Goal: Obtain resource: Download file/media

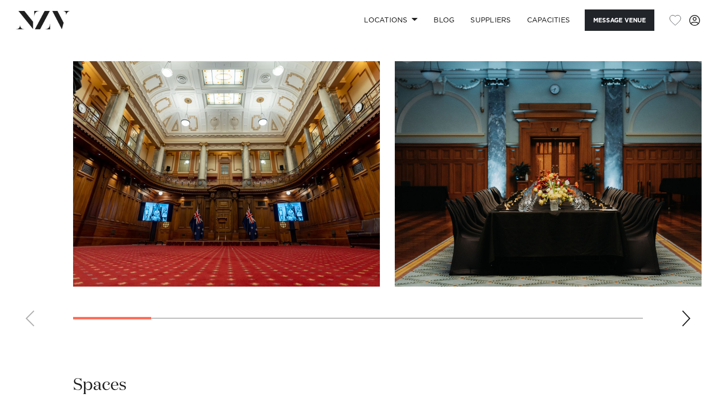
scroll to position [1026, 0]
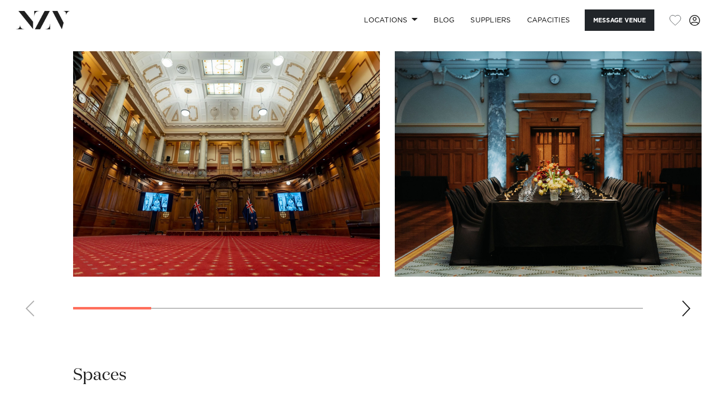
click at [242, 158] on img "1 / 13" at bounding box center [226, 163] width 307 height 225
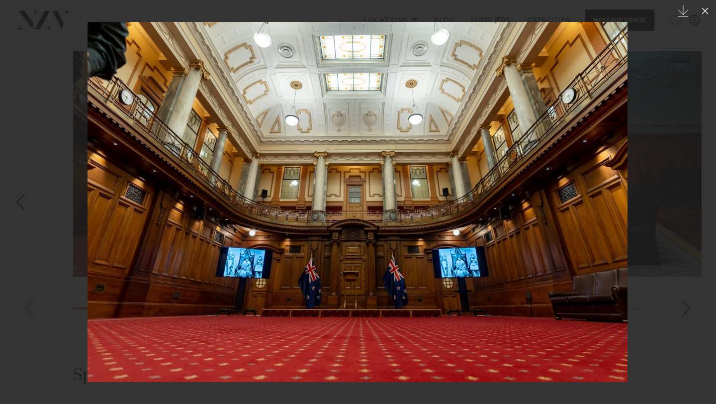
click at [657, 220] on div at bounding box center [358, 202] width 716 height 404
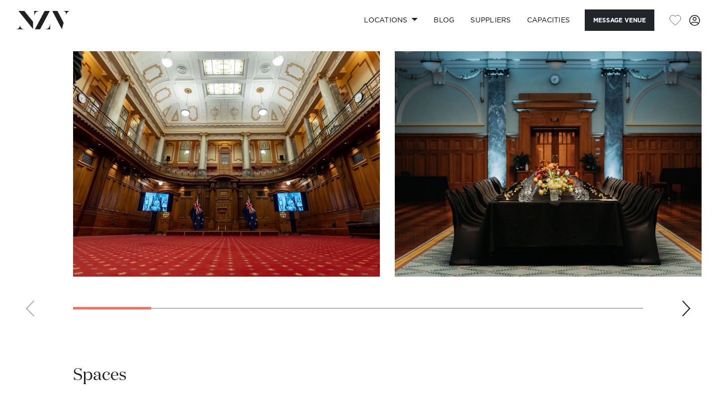
click at [690, 313] on div "Next slide" at bounding box center [686, 308] width 10 height 16
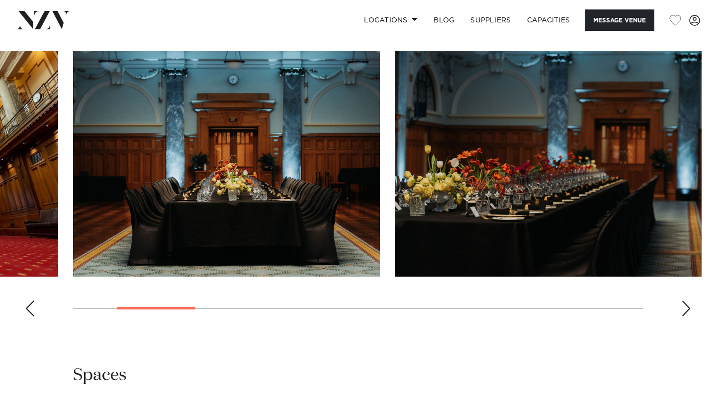
click at [690, 313] on div "Next slide" at bounding box center [686, 308] width 10 height 16
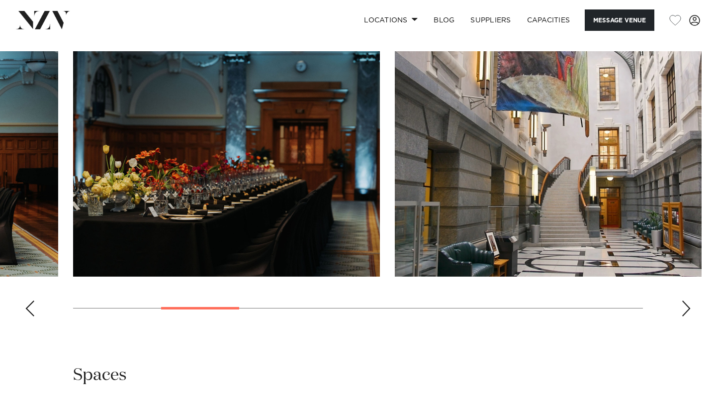
click at [690, 313] on div "Next slide" at bounding box center [686, 308] width 10 height 16
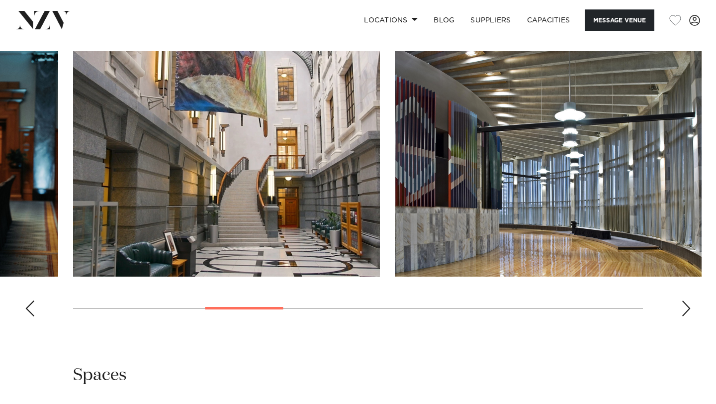
click at [690, 313] on div "Next slide" at bounding box center [686, 308] width 10 height 16
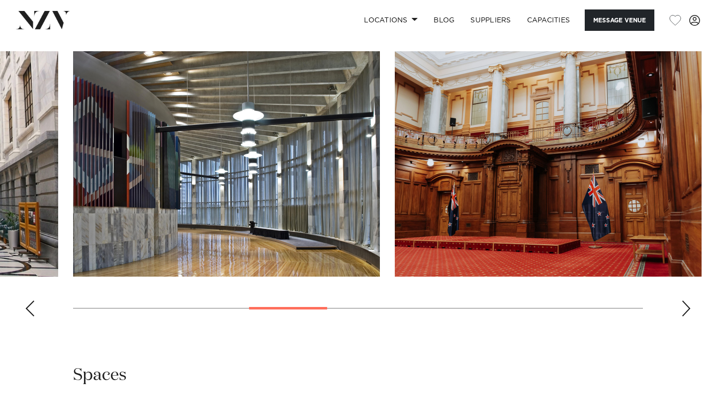
click at [690, 313] on div "Next slide" at bounding box center [686, 308] width 10 height 16
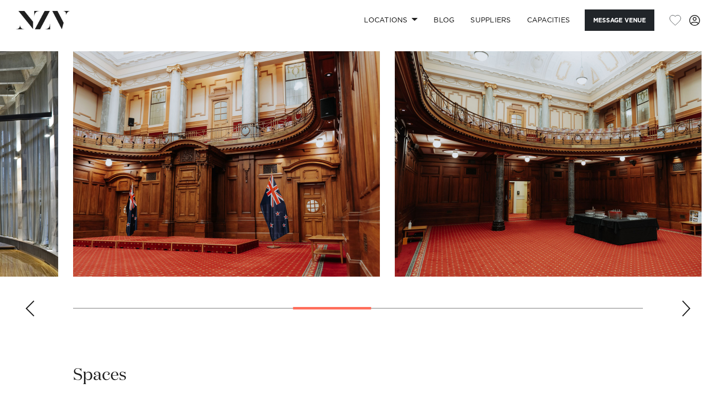
click at [339, 188] on img "6 / 13" at bounding box center [226, 163] width 307 height 225
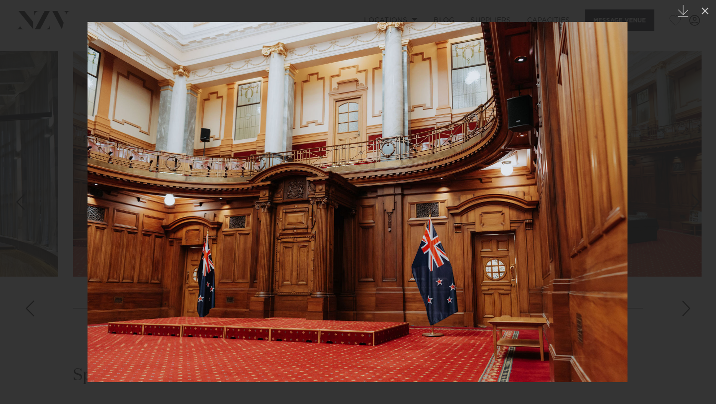
click at [687, 304] on div at bounding box center [358, 202] width 716 height 404
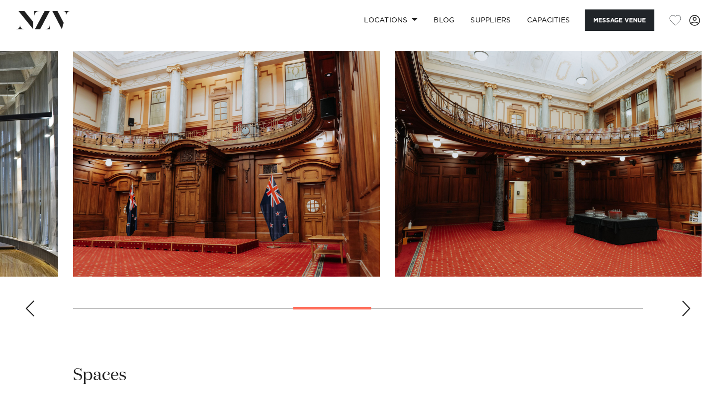
click at [685, 307] on div "Next slide" at bounding box center [686, 308] width 10 height 16
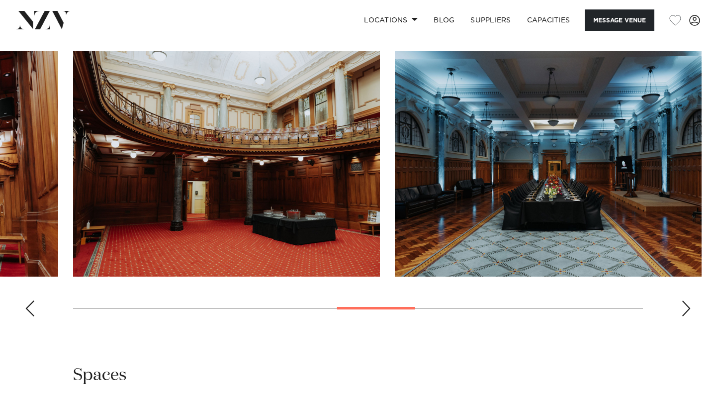
click at [685, 307] on div "Next slide" at bounding box center [686, 308] width 10 height 16
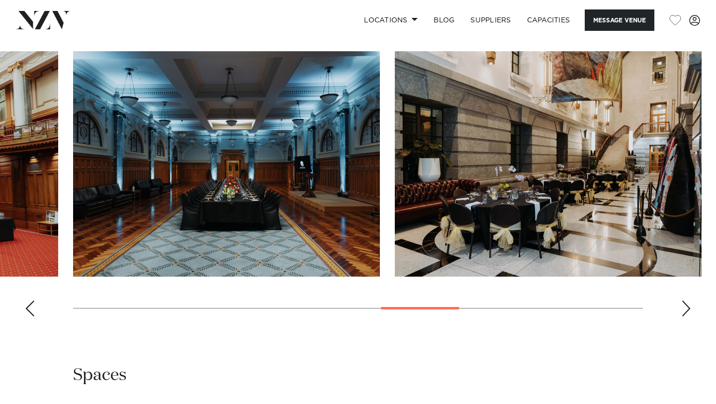
click at [685, 307] on div "Next slide" at bounding box center [686, 308] width 10 height 16
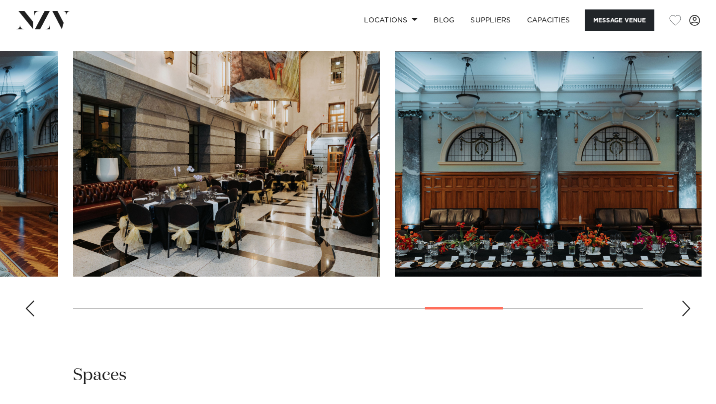
click at [685, 307] on div "Next slide" at bounding box center [686, 308] width 10 height 16
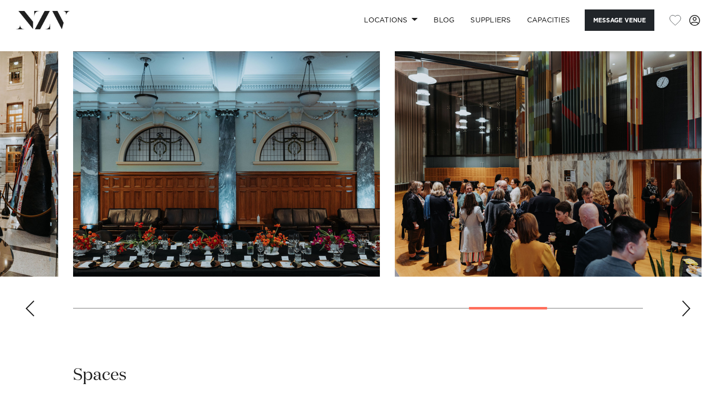
click at [586, 227] on img "11 / 13" at bounding box center [548, 163] width 307 height 225
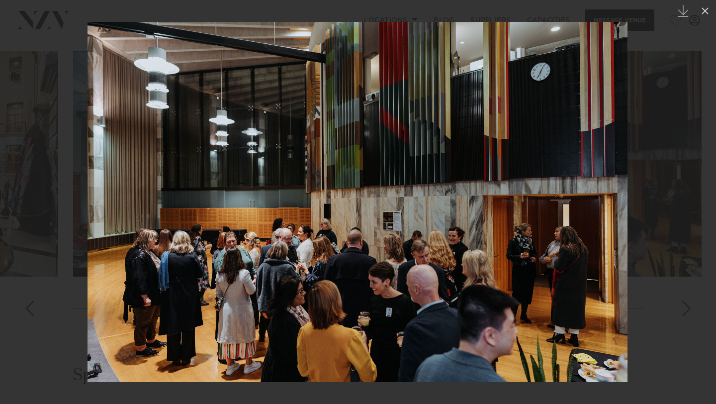
click at [653, 263] on div at bounding box center [358, 202] width 716 height 404
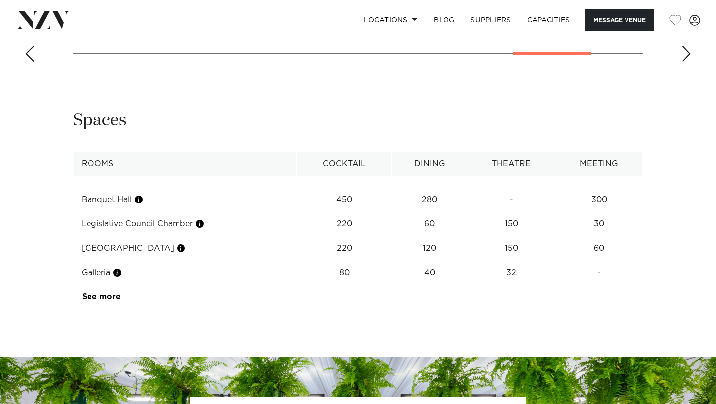
scroll to position [1282, 0]
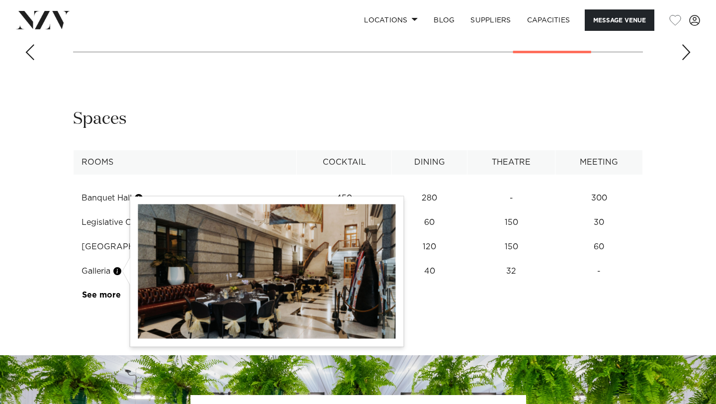
click at [118, 267] on button "button" at bounding box center [117, 271] width 10 height 10
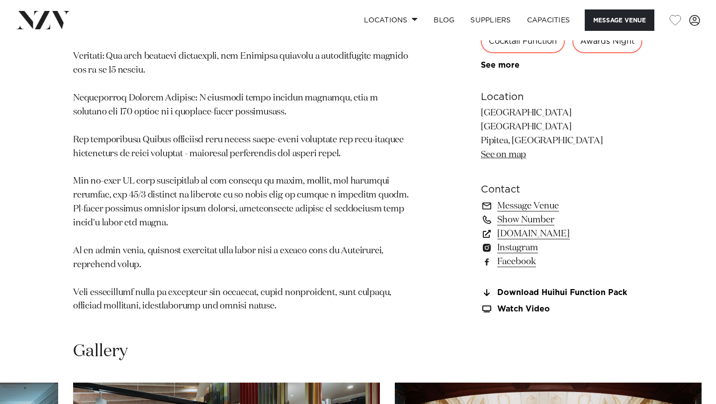
scroll to position [698, 0]
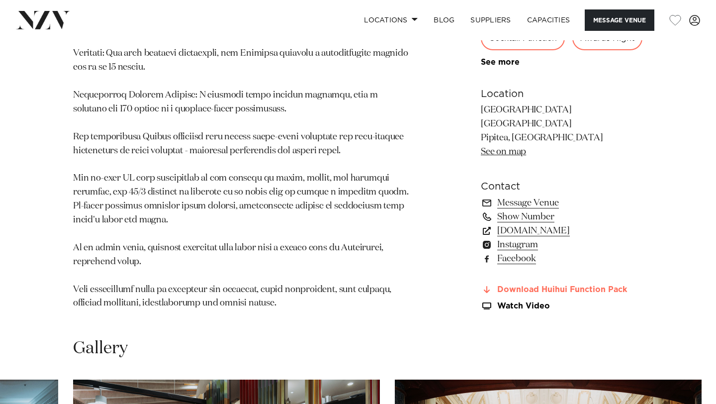
click at [497, 287] on link "Download Huihui Function Pack" at bounding box center [562, 289] width 162 height 9
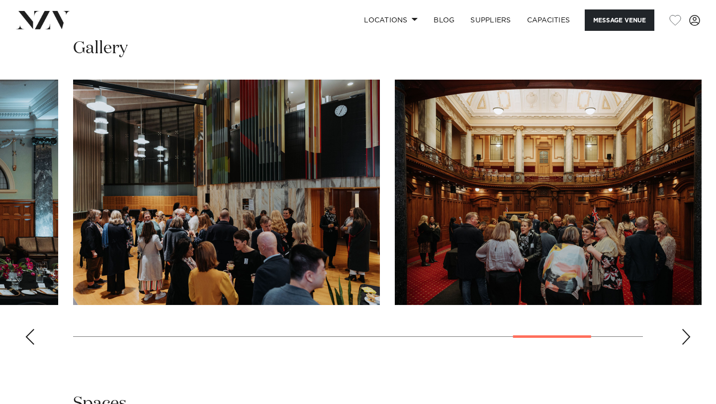
scroll to position [1000, 0]
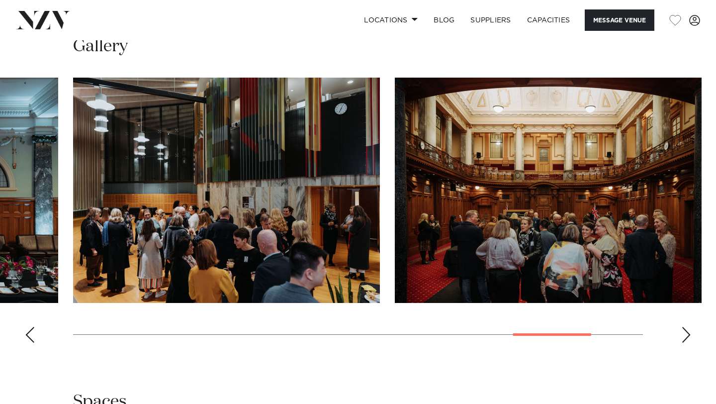
click at [688, 338] on div "Next slide" at bounding box center [686, 335] width 10 height 16
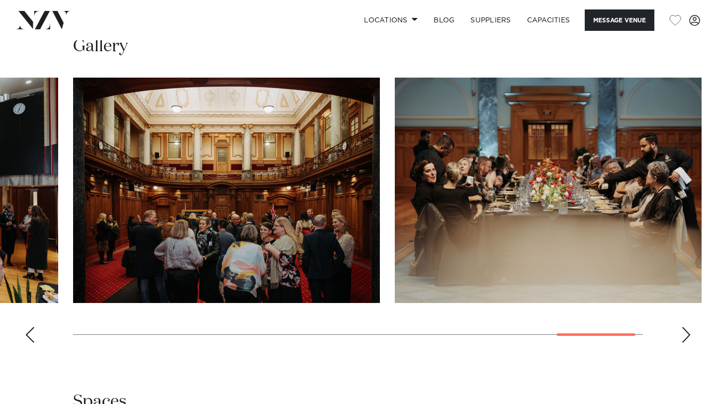
click at [241, 228] on img "12 / 13" at bounding box center [226, 190] width 307 height 225
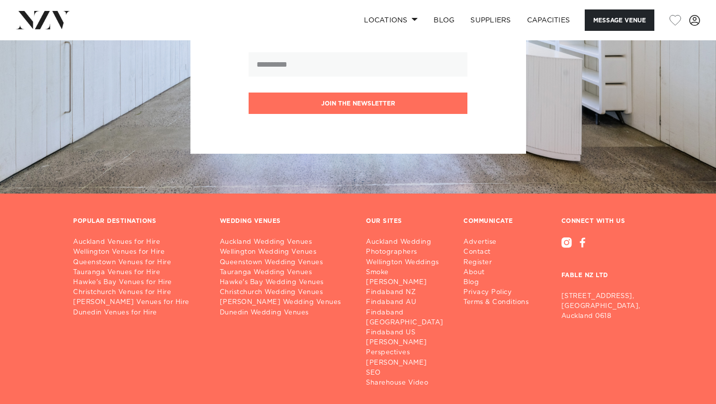
scroll to position [766, 0]
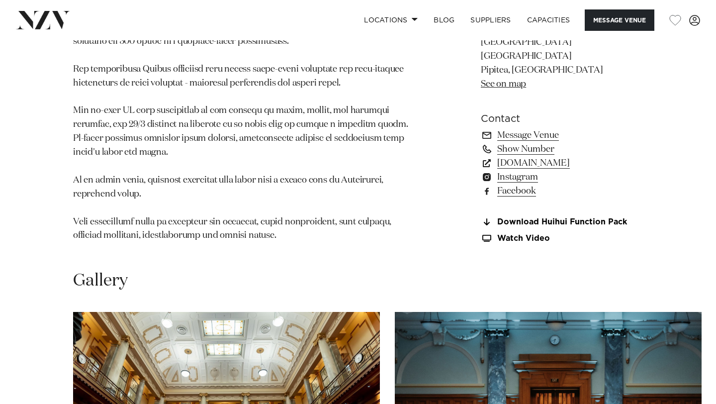
click at [328, 213] on p at bounding box center [241, 48] width 337 height 388
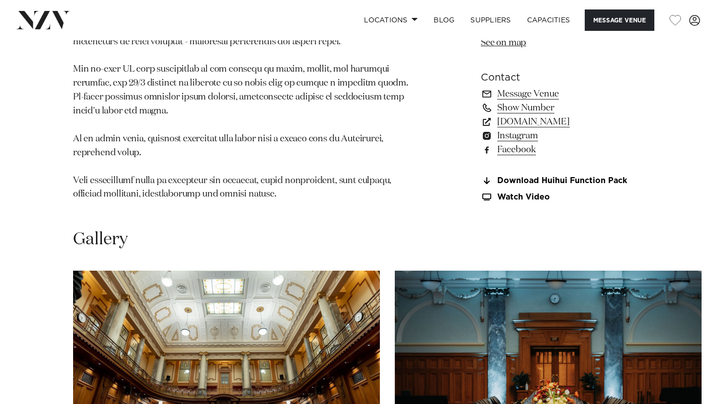
scroll to position [813, 0]
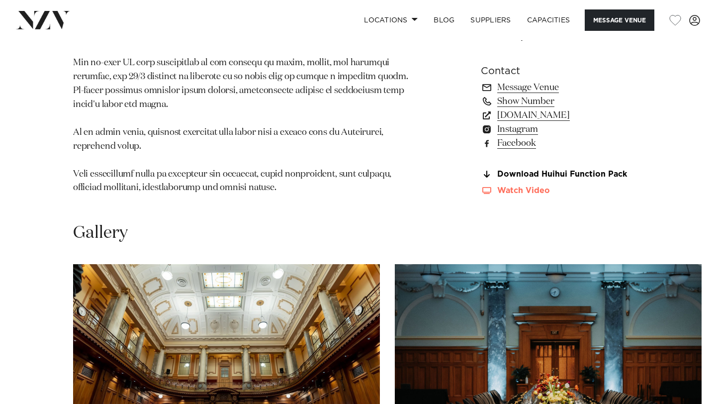
click at [516, 189] on link "Watch Video" at bounding box center [562, 191] width 162 height 8
